Goal: Task Accomplishment & Management: Manage account settings

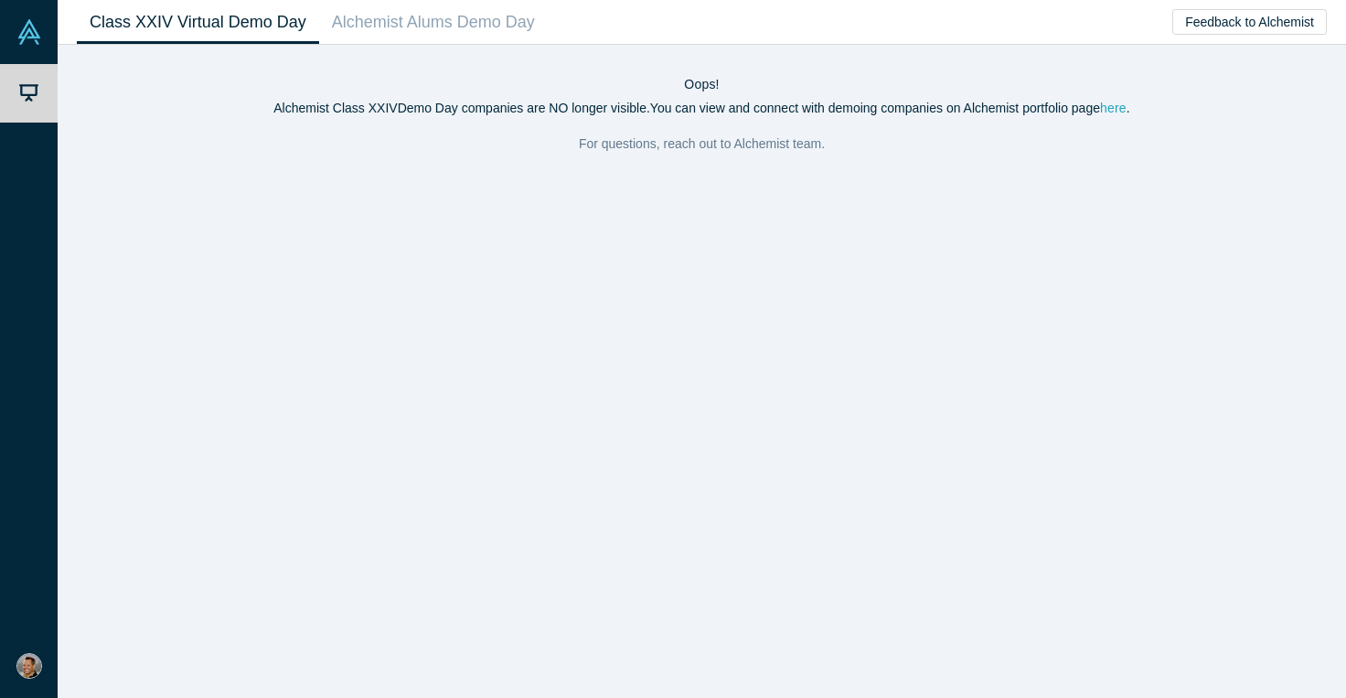
click at [1124, 110] on link "here" at bounding box center [1113, 108] width 27 height 15
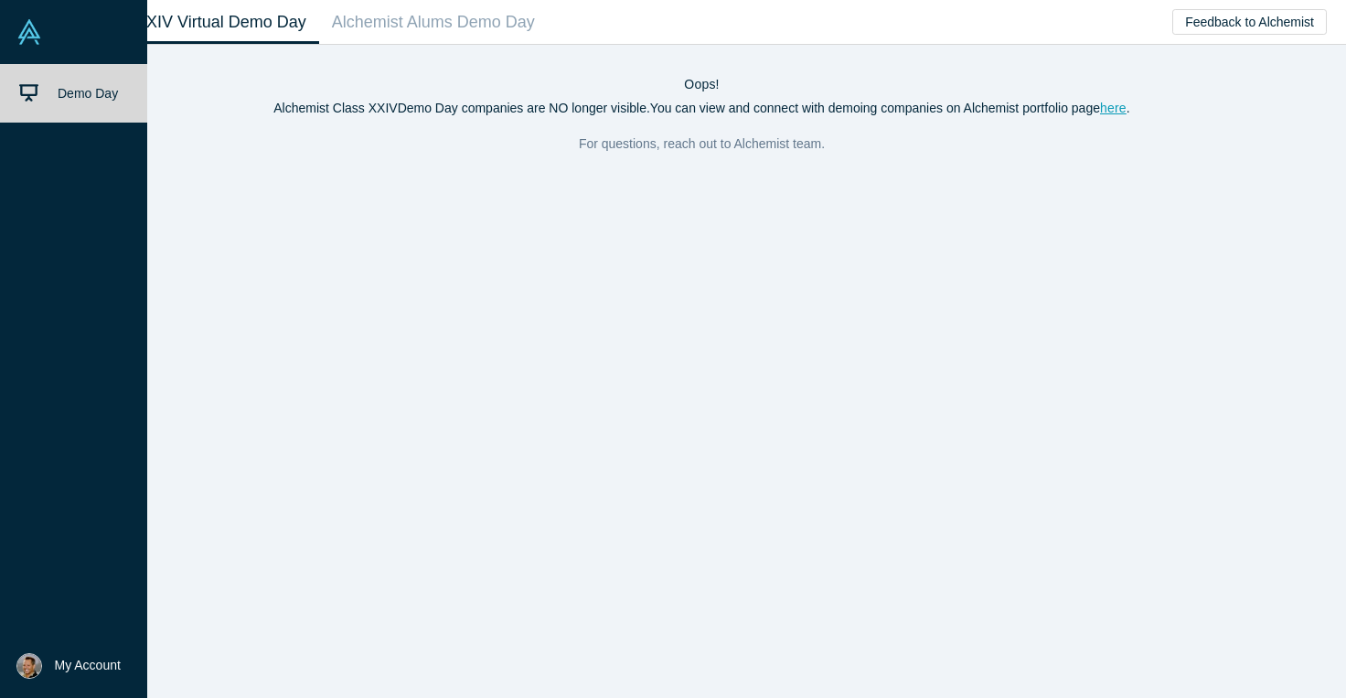
click at [104, 662] on span "My Account" at bounding box center [88, 665] width 66 height 19
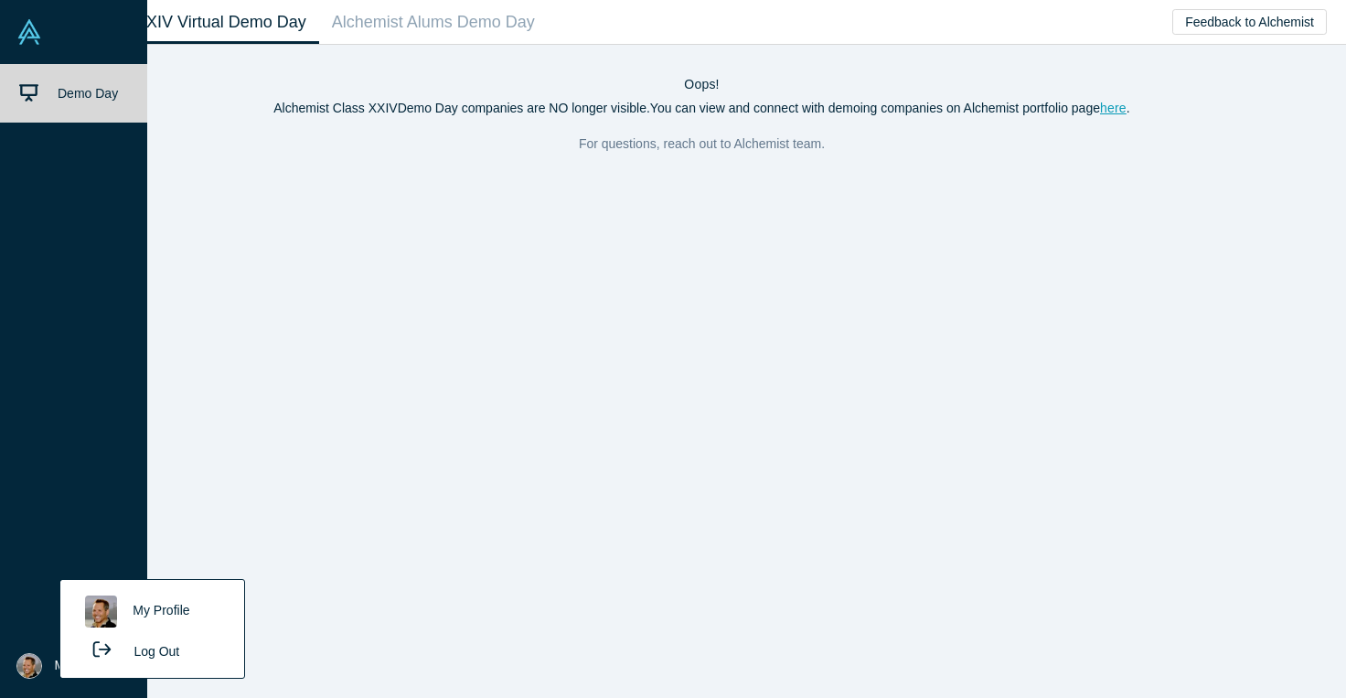
click at [189, 614] on link "My Profile" at bounding box center [152, 611] width 152 height 45
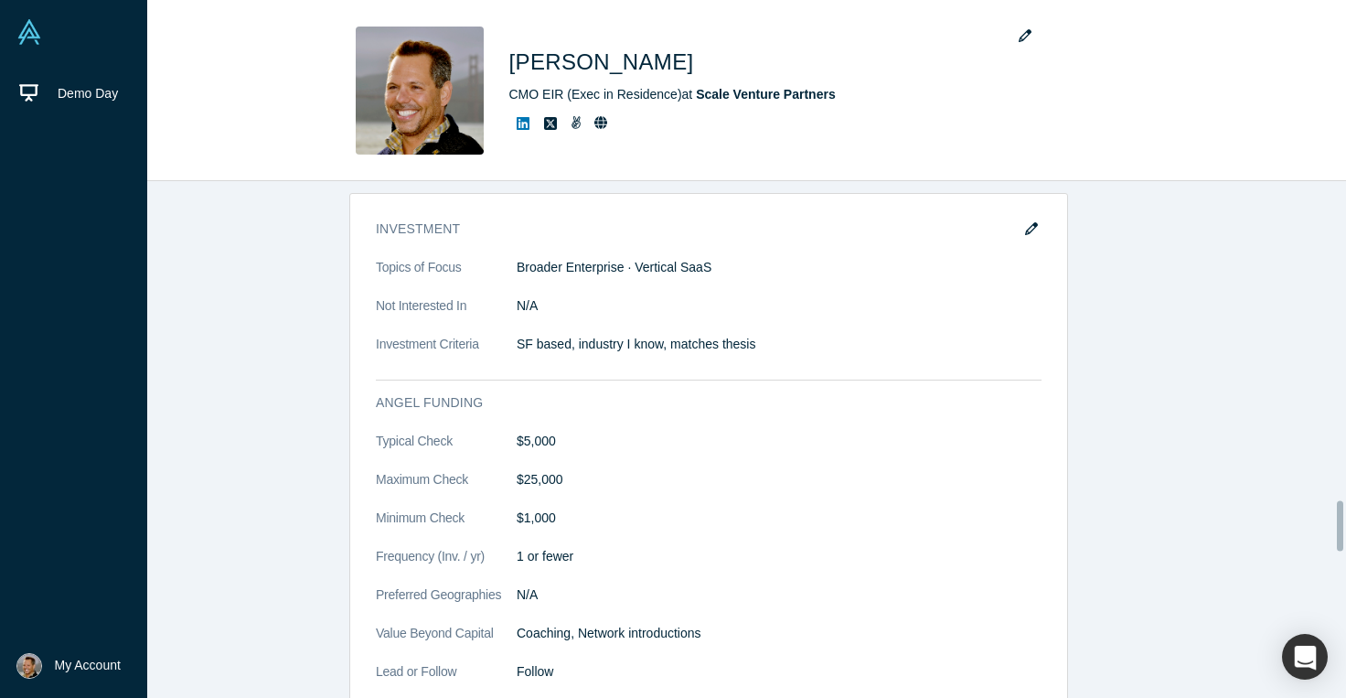
scroll to position [3013, 0]
